Goal: Task Accomplishment & Management: Manage account settings

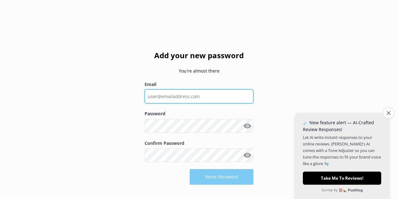
click at [190, 98] on input "Email" at bounding box center [199, 96] width 109 height 14
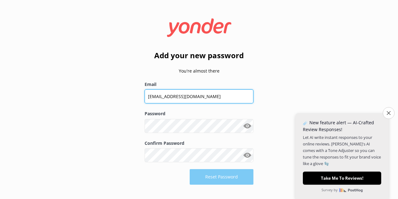
type input "[EMAIL_ADDRESS][DOMAIN_NAME]"
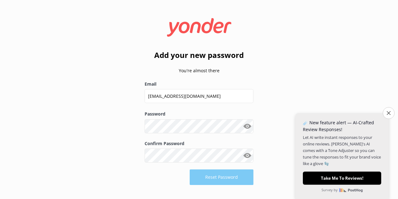
click at [247, 122] on button "Show password" at bounding box center [247, 126] width 12 height 12
click at [183, 163] on div "Confirm Password Show password" at bounding box center [199, 154] width 109 height 29
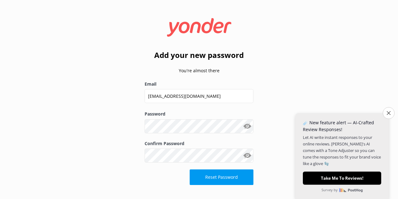
click at [219, 186] on form "Add your new password You're almost there Email [EMAIL_ADDRESS][DOMAIN_NAME] Pa…" at bounding box center [199, 99] width 109 height 179
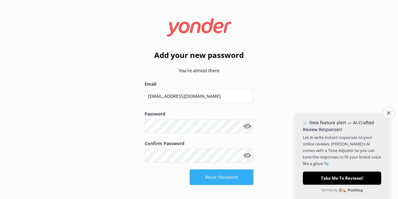
click at [217, 176] on button "Reset Password" at bounding box center [222, 177] width 64 height 16
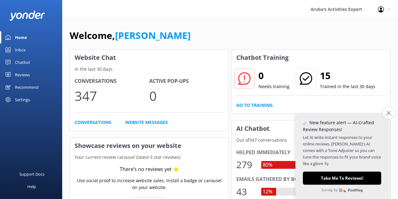
click at [388, 112] on icon "Close survey" at bounding box center [389, 113] width 4 height 4
